Goal: Task Accomplishment & Management: Manage account settings

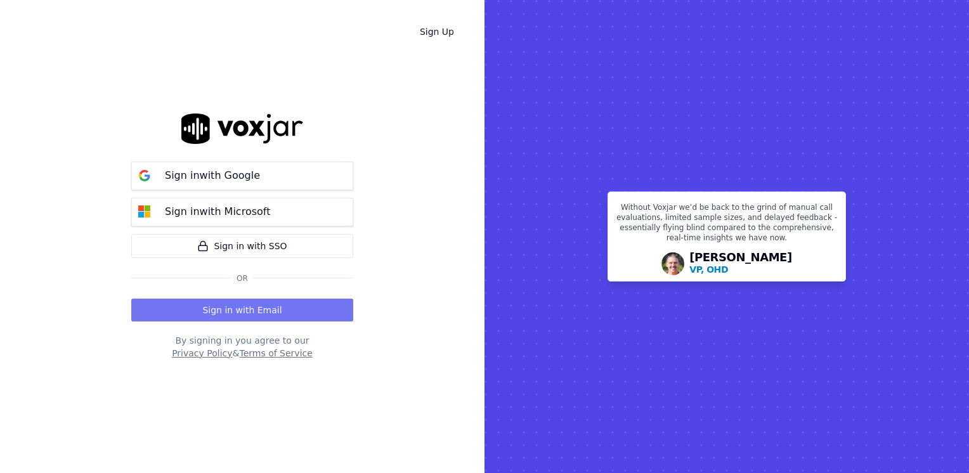
click at [251, 311] on button "Sign in with Email" at bounding box center [242, 310] width 222 height 23
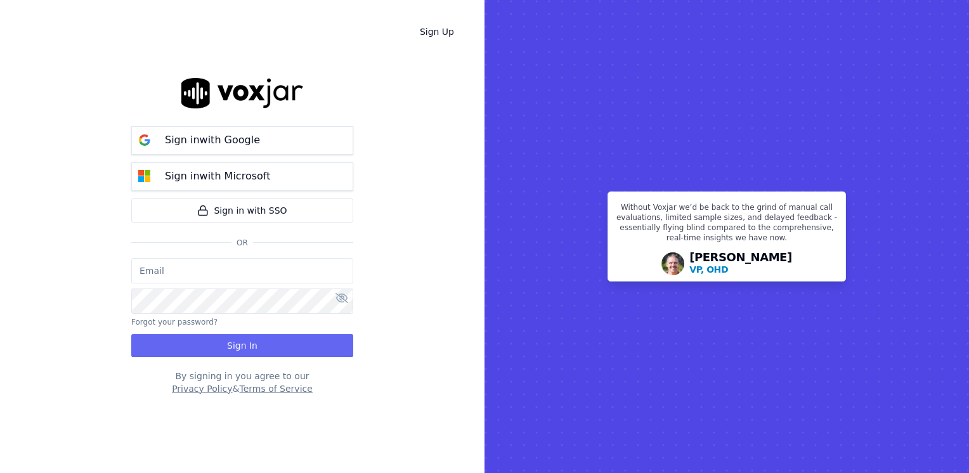
click at [251, 265] on input "email" at bounding box center [242, 270] width 222 height 25
type input "[EMAIL_ADDRESS][DOMAIN_NAME]"
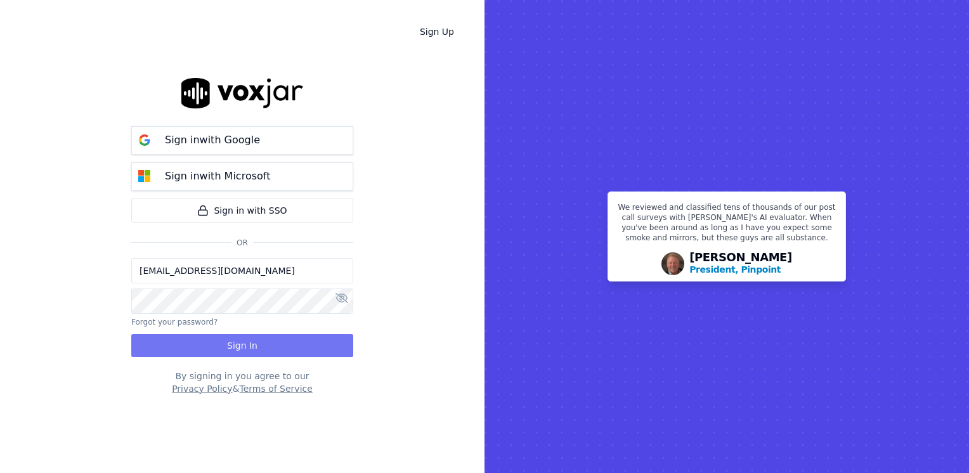
click at [259, 354] on button "Sign In" at bounding box center [242, 345] width 222 height 23
